Goal: Transaction & Acquisition: Purchase product/service

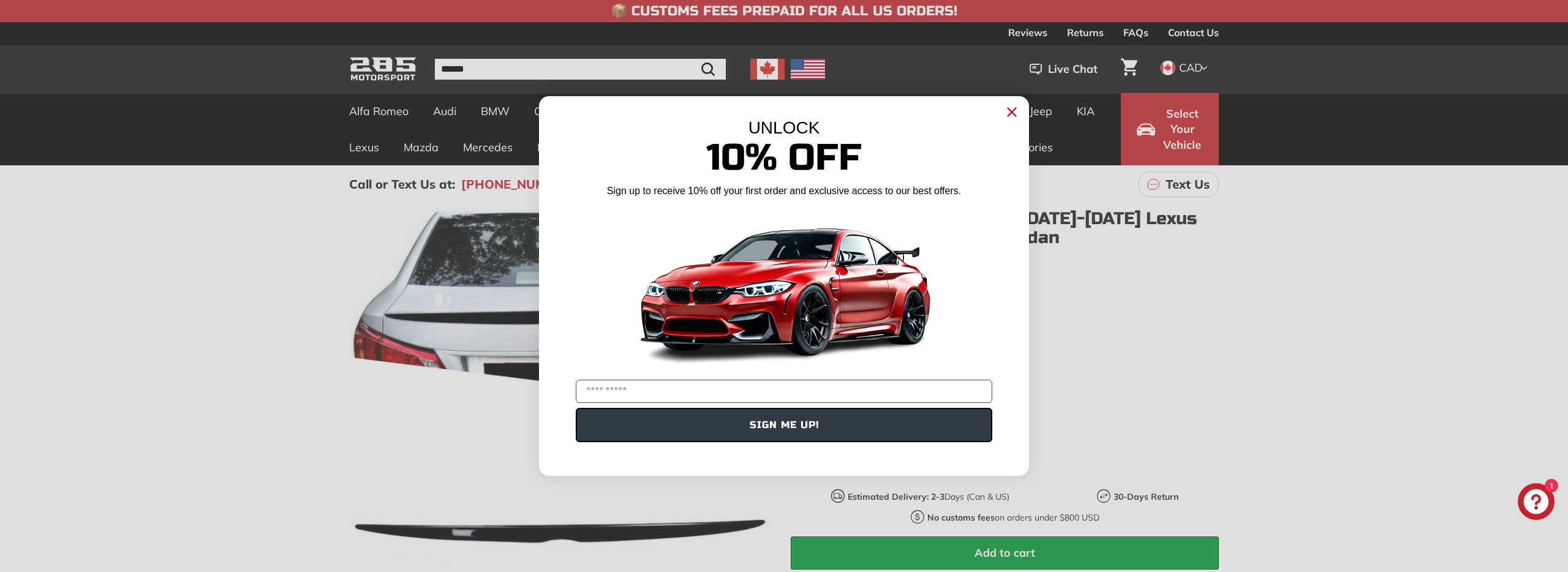
click at [1014, 111] on circle "Close dialog" at bounding box center [1012, 112] width 18 height 18
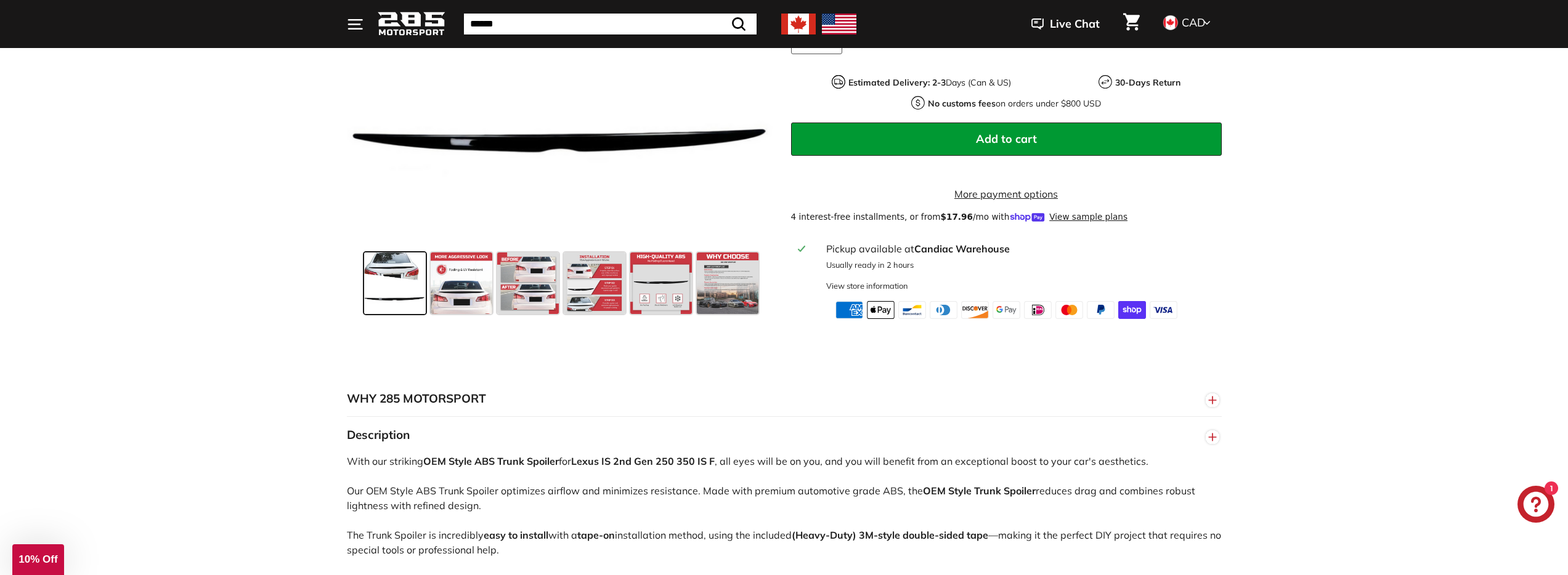
scroll to position [429, 0]
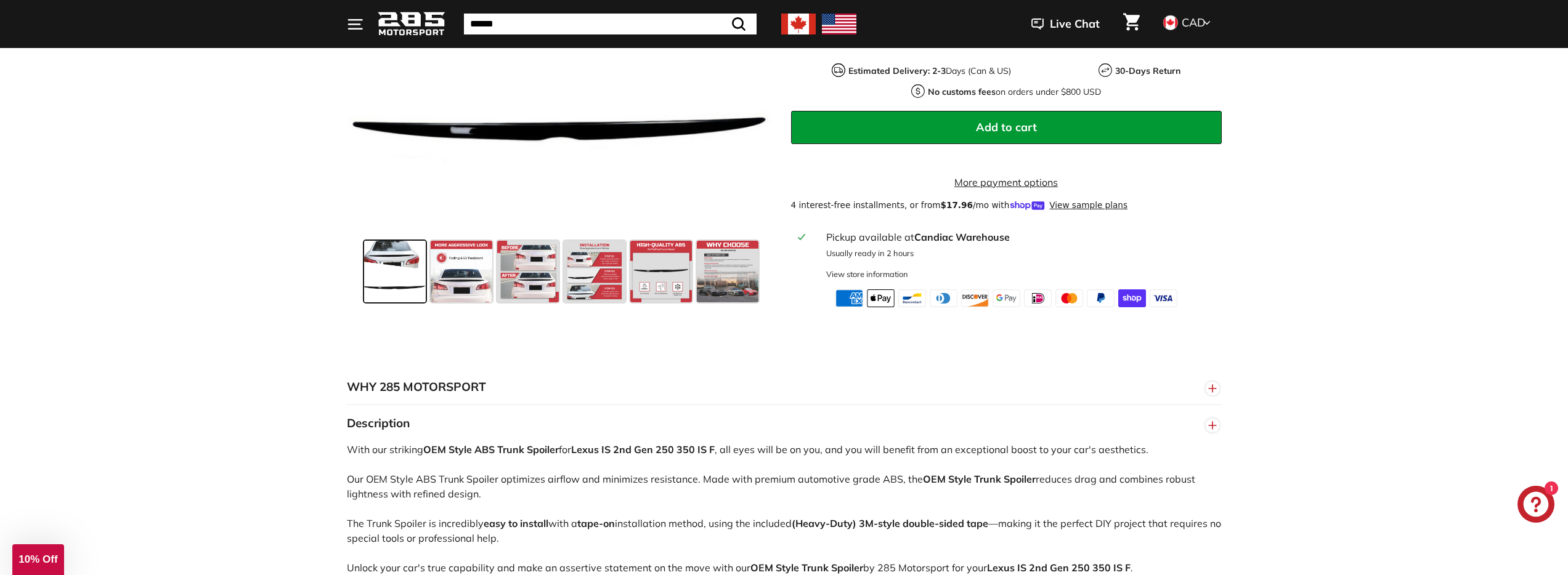
click at [420, 294] on span at bounding box center [395, 271] width 62 height 62
click at [479, 292] on span at bounding box center [462, 271] width 62 height 62
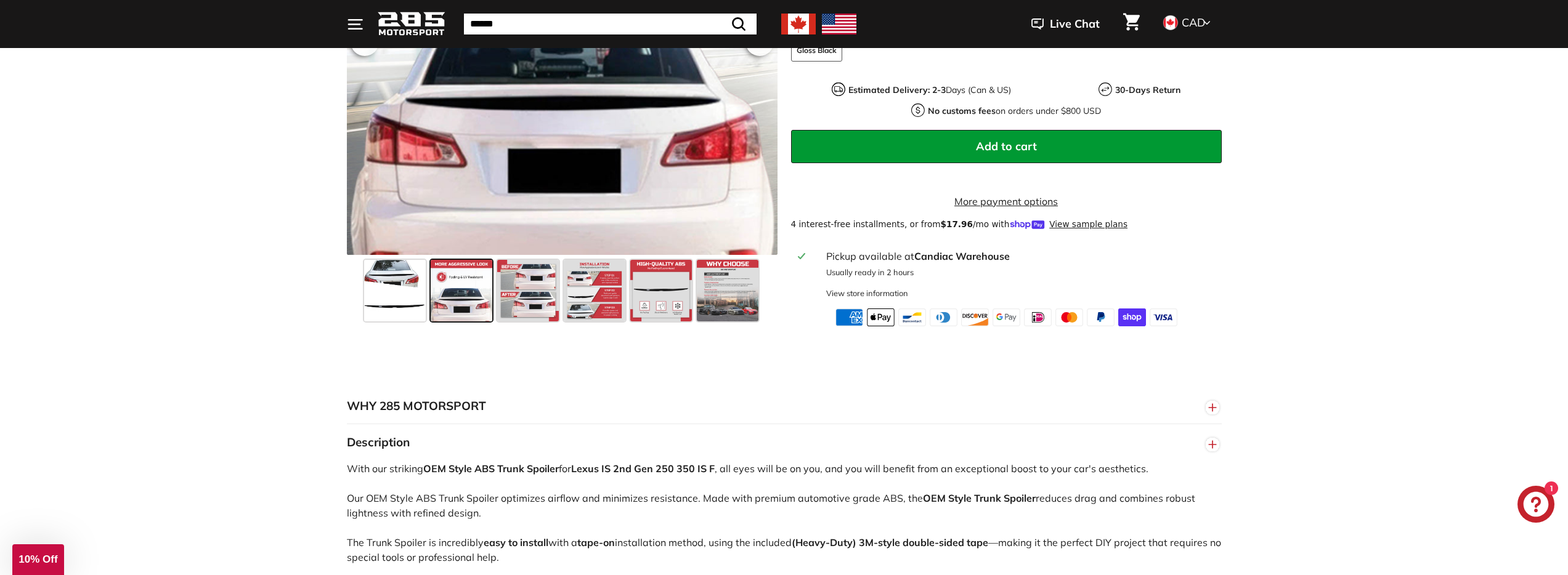
scroll to position [347, 0]
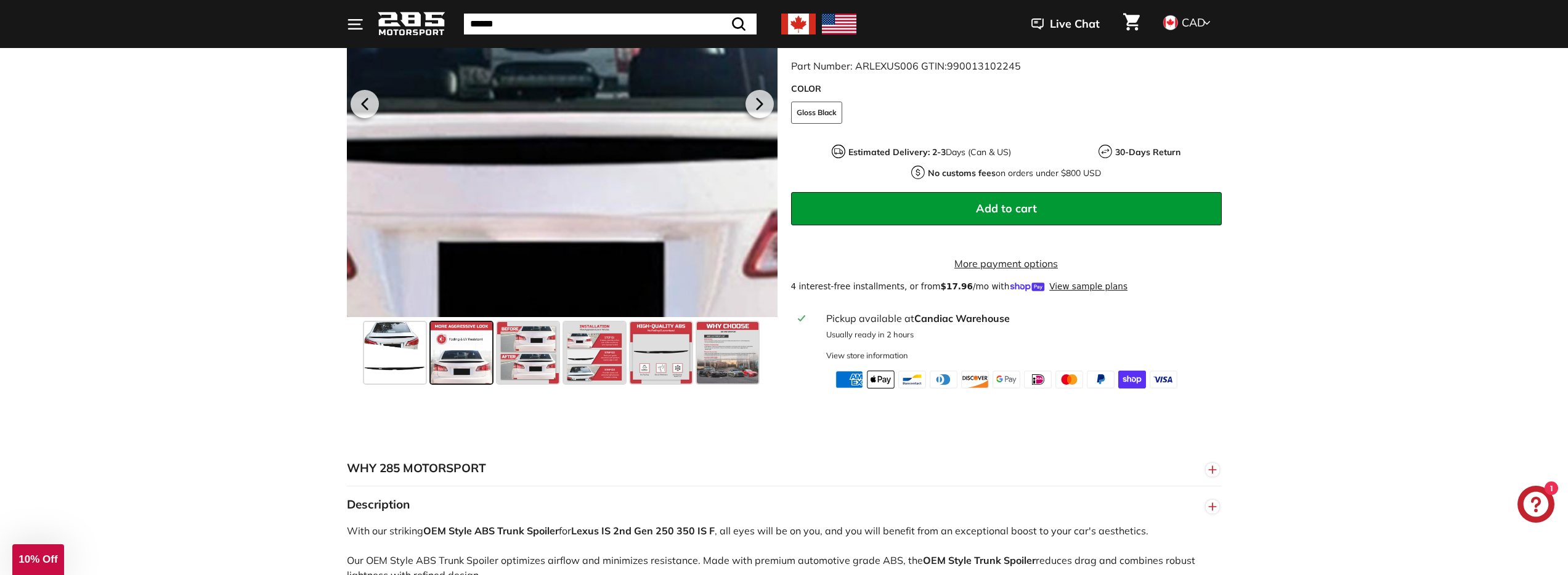
click at [577, 192] on div at bounding box center [562, 102] width 431 height 431
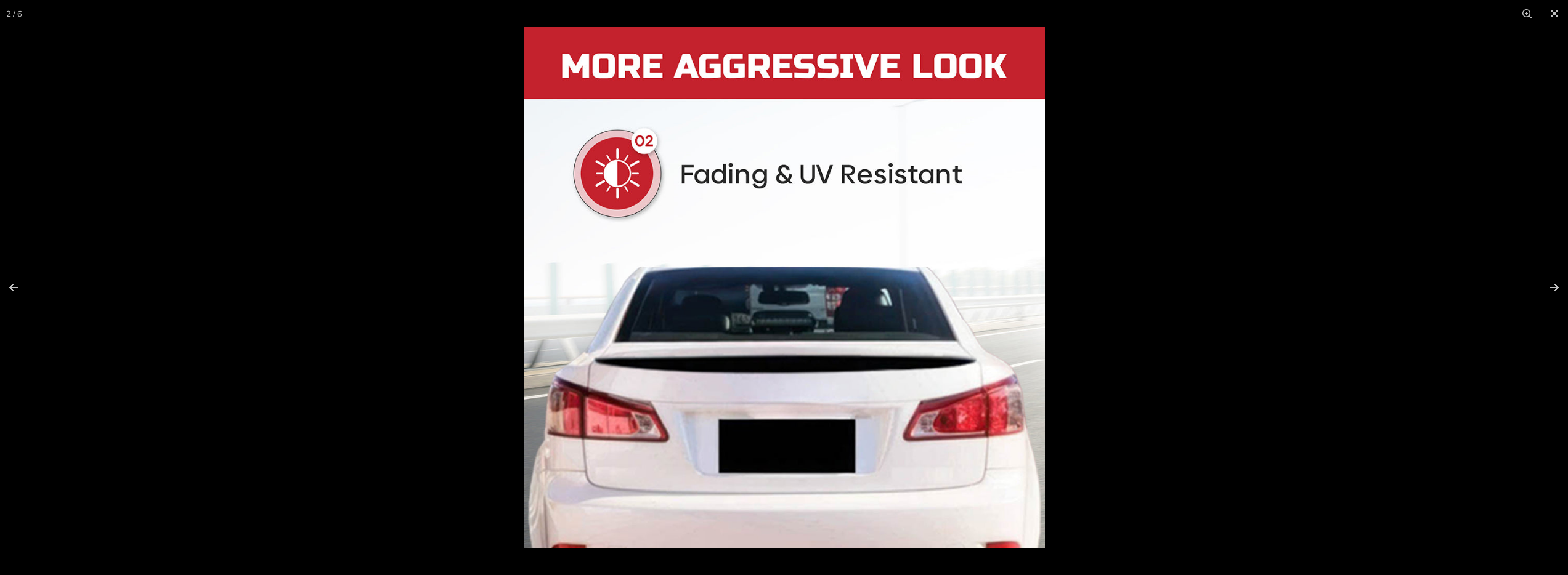
click at [857, 269] on img at bounding box center [784, 287] width 521 height 521
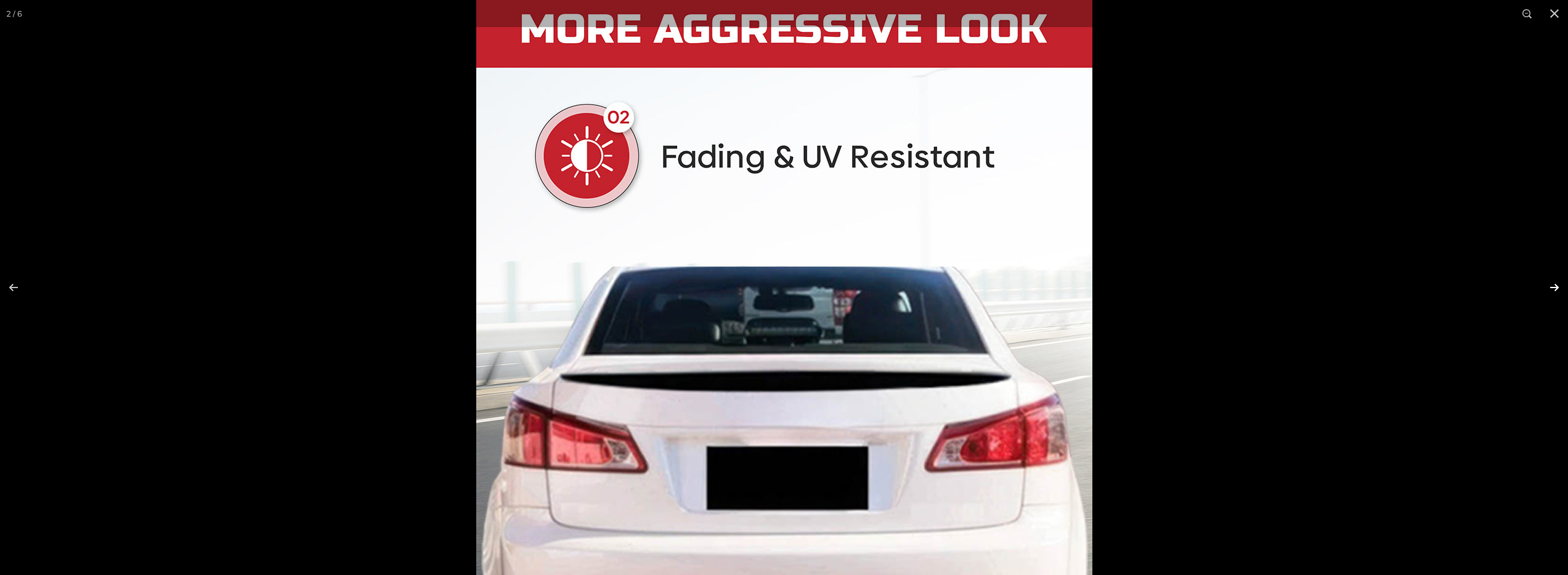
click at [1561, 290] on button at bounding box center [1546, 288] width 43 height 62
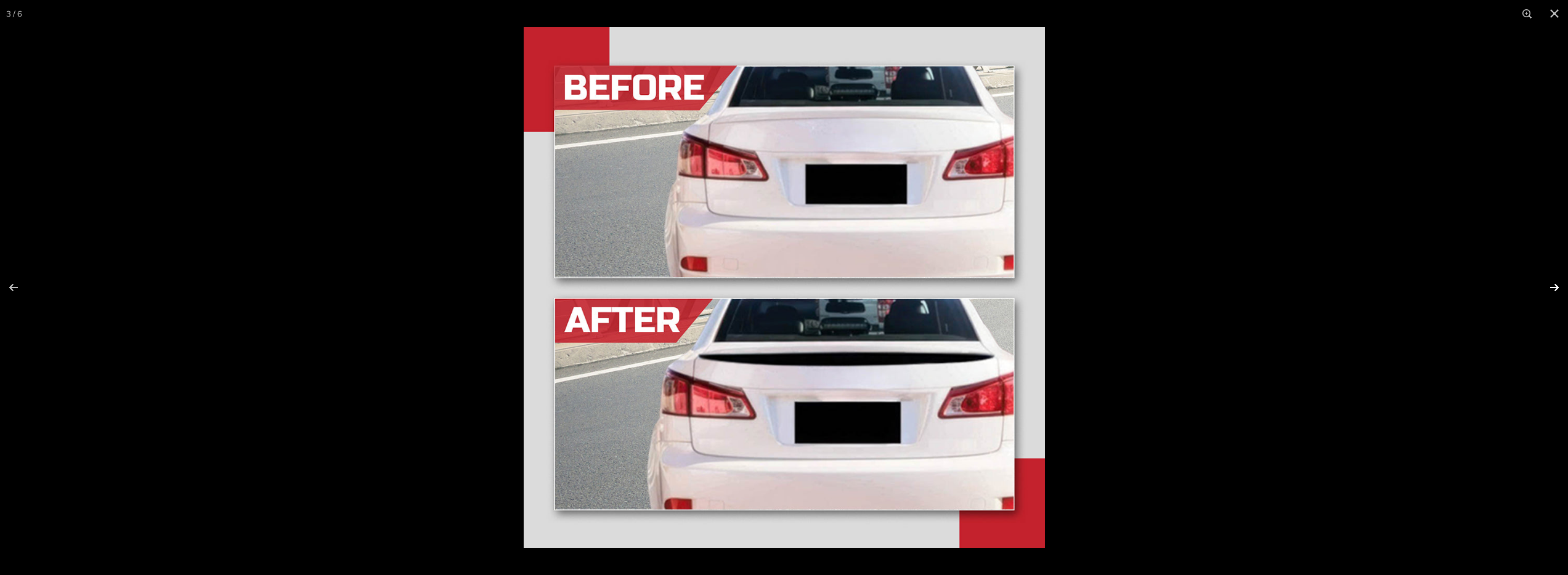
click at [1561, 289] on button at bounding box center [1546, 288] width 43 height 62
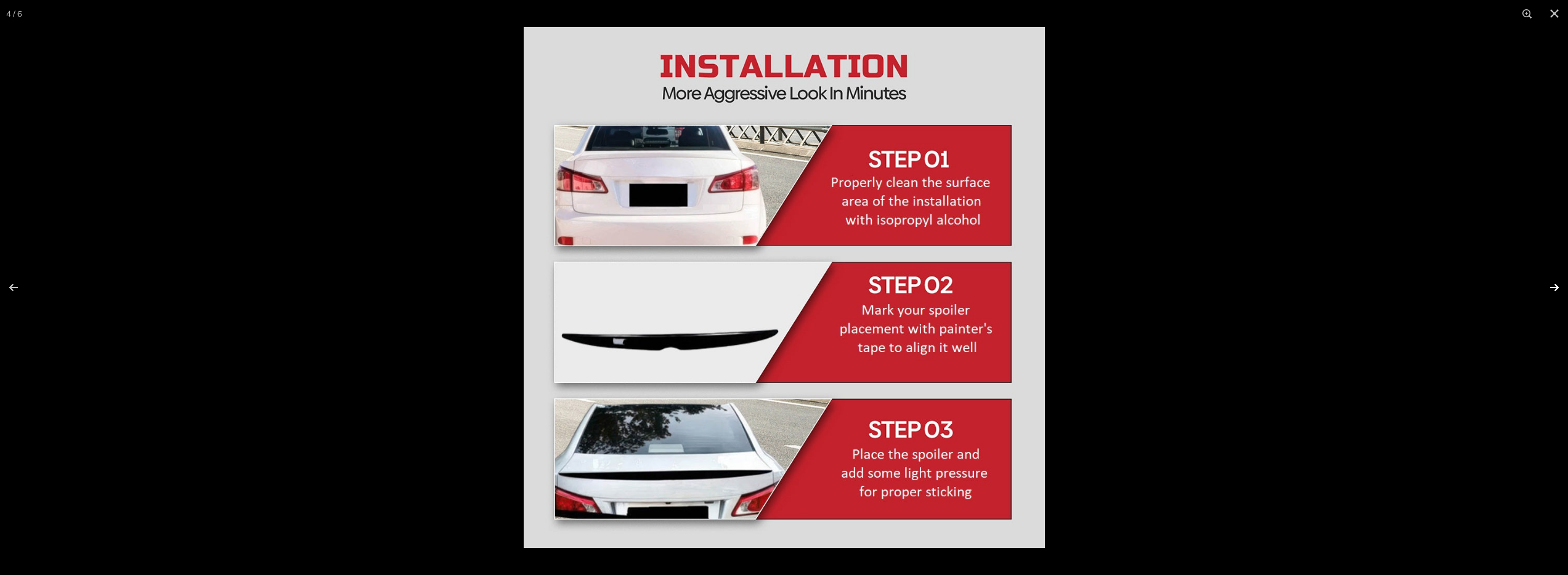
click at [1561, 288] on button at bounding box center [1546, 288] width 43 height 62
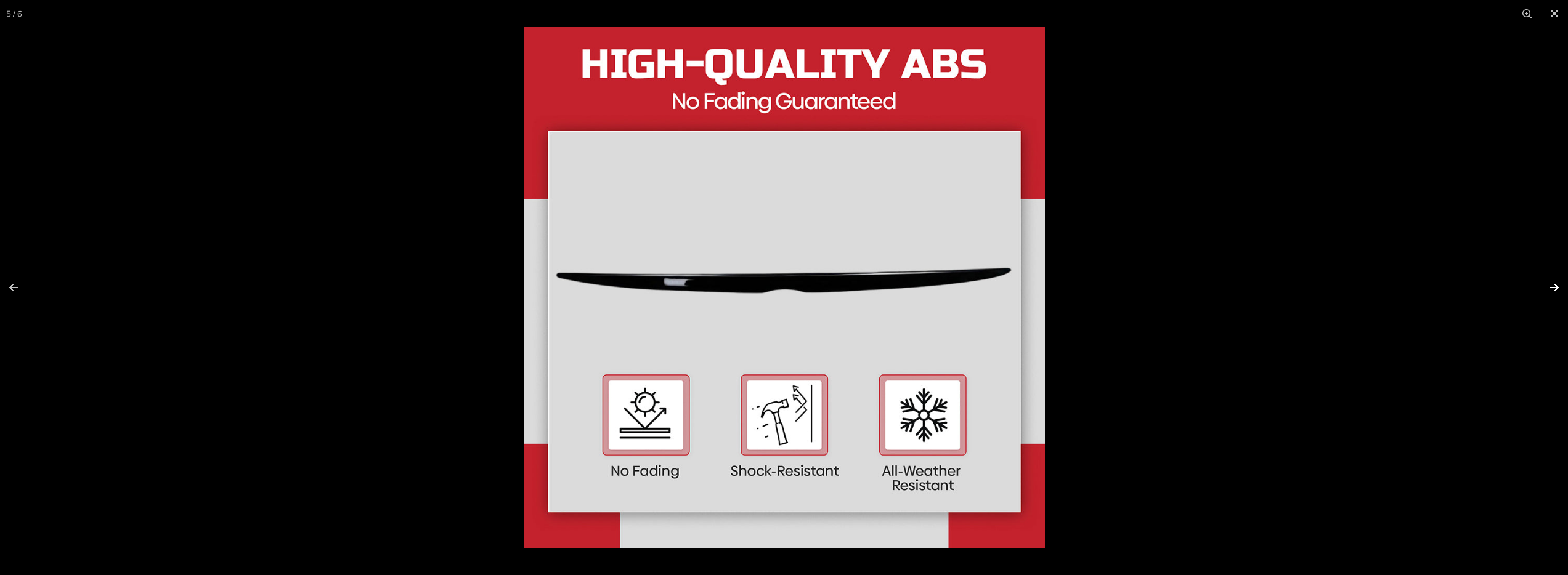
click at [1561, 288] on button at bounding box center [1546, 288] width 43 height 62
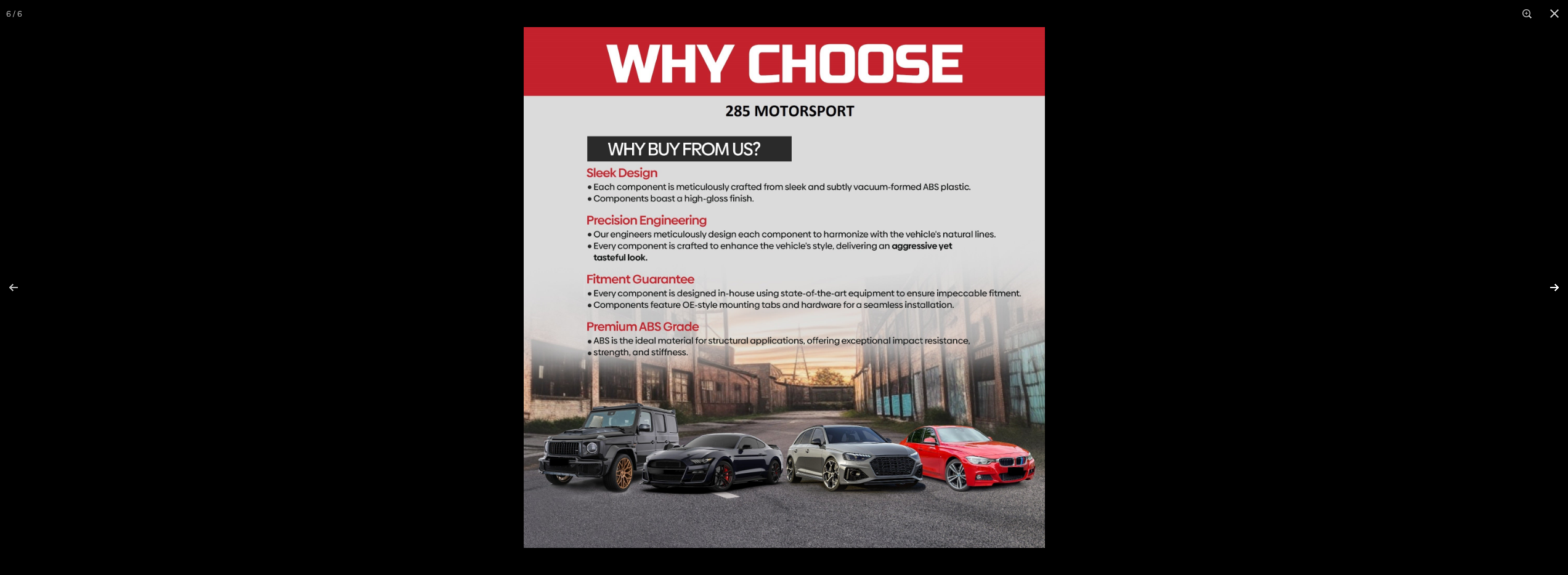
click at [1561, 288] on button at bounding box center [1546, 288] width 43 height 62
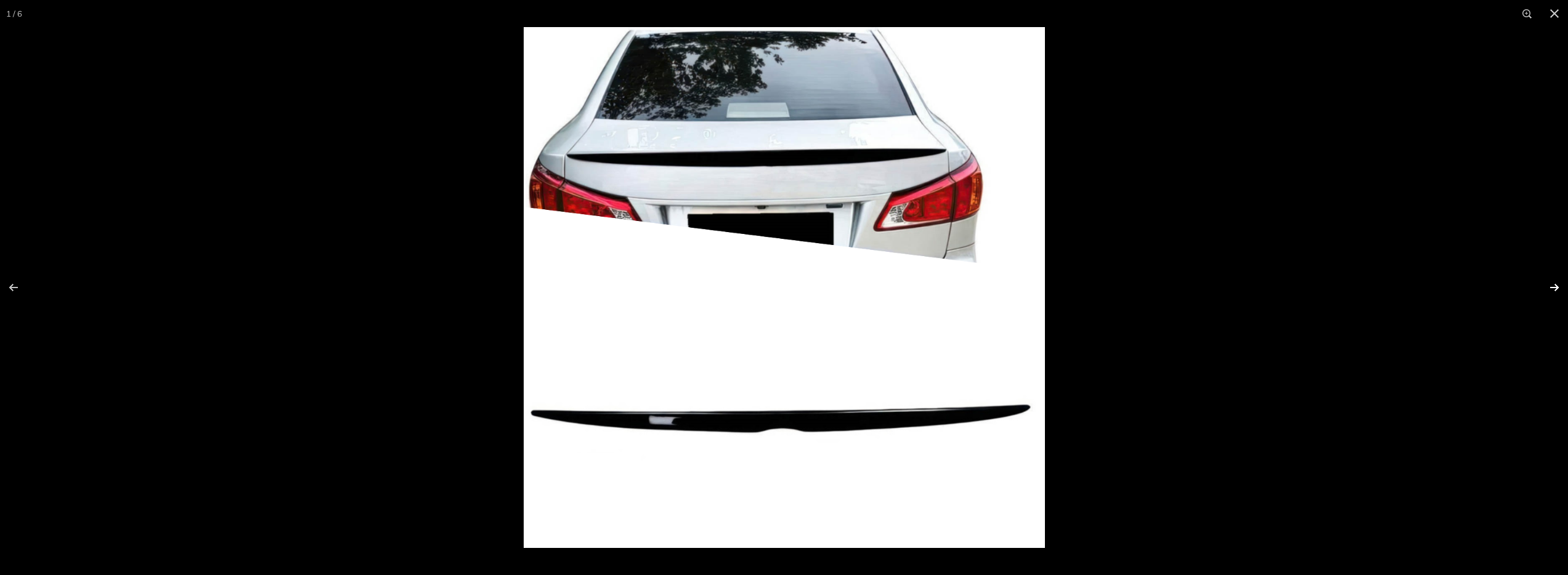
click at [1561, 288] on button at bounding box center [1546, 288] width 43 height 62
